Goal: Submit feedback/report problem

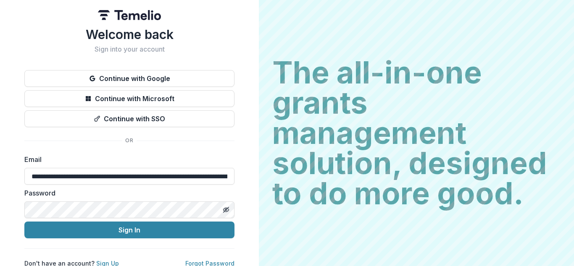
type input "**********"
click at [127, 176] on input "**********" at bounding box center [129, 176] width 210 height 17
